Goal: Navigation & Orientation: Find specific page/section

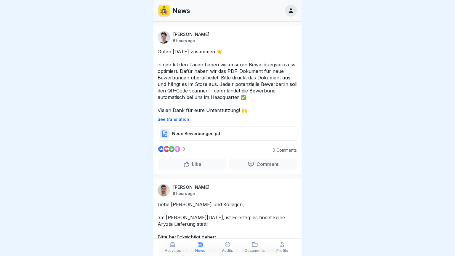
click at [187, 161] on div "Like" at bounding box center [192, 164] width 18 height 7
click at [176, 120] on p "See translation" at bounding box center [227, 119] width 140 height 5
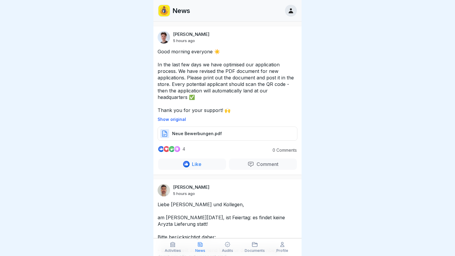
click at [176, 120] on p "Show original" at bounding box center [227, 119] width 140 height 5
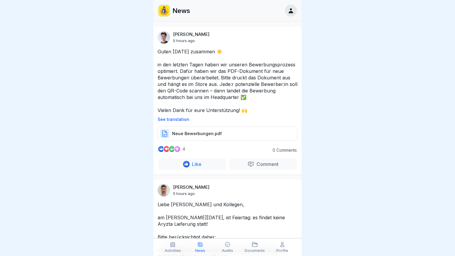
click at [176, 120] on p "See translation" at bounding box center [227, 119] width 140 height 5
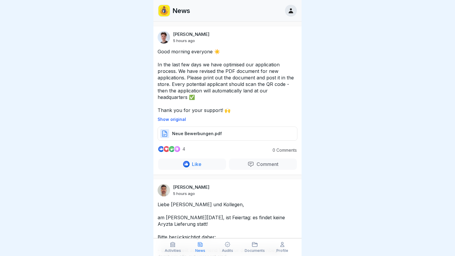
click at [176, 120] on p "Show original" at bounding box center [227, 119] width 140 height 5
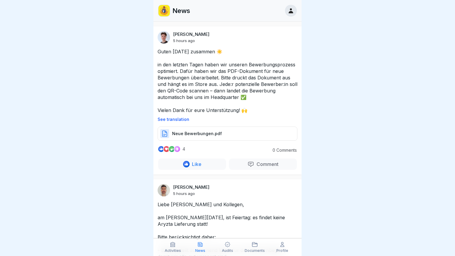
click at [183, 135] on p "Neue Bewerbungen.pdf" at bounding box center [197, 134] width 50 height 6
click at [454, 67] on div at bounding box center [227, 128] width 455 height 256
drag, startPoint x: 241, startPoint y: 226, endPoint x: 232, endPoint y: 229, distance: 9.1
click at [232, 229] on p "Liebe [PERSON_NAME] und Kollegen, am [PERSON_NAME][DATE], ist Feiertag: es find…" at bounding box center [227, 259] width 140 height 117
click at [454, 70] on div at bounding box center [227, 128] width 455 height 256
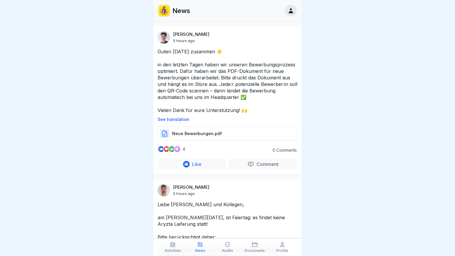
click at [454, 70] on div at bounding box center [227, 128] width 455 height 256
drag, startPoint x: 454, startPoint y: 70, endPoint x: 451, endPoint y: 63, distance: 7.9
click at [451, 63] on div at bounding box center [227, 128] width 455 height 256
click at [218, 110] on p "Guten [DATE] zusammen ☀️ in den letzten Tagen haben wir unseren Bewerbungsproze…" at bounding box center [227, 80] width 140 height 65
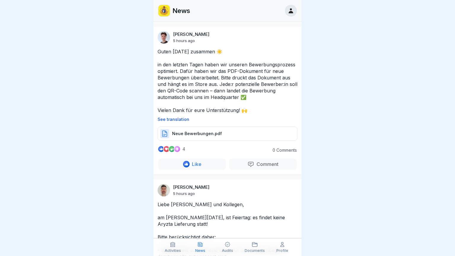
click at [218, 110] on p "Guten [DATE] zusammen ☀️ in den letzten Tagen haben wir unseren Bewerbungsproze…" at bounding box center [227, 80] width 140 height 65
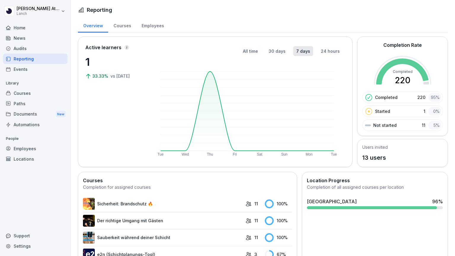
click at [22, 36] on div "News" at bounding box center [35, 38] width 65 height 10
